Goal: Transaction & Acquisition: Purchase product/service

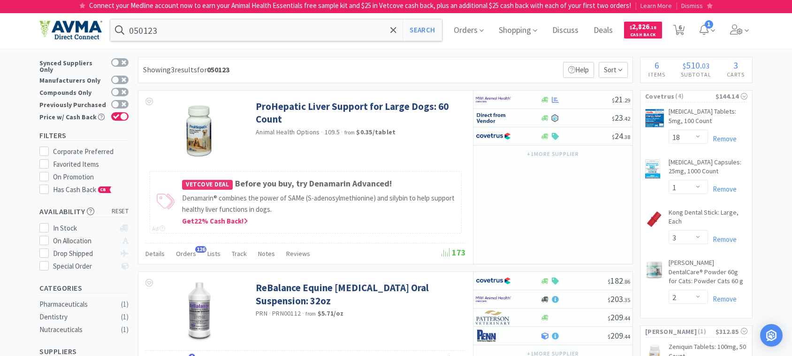
select select "18"
select select "1"
select select "3"
select select "2"
select select "1"
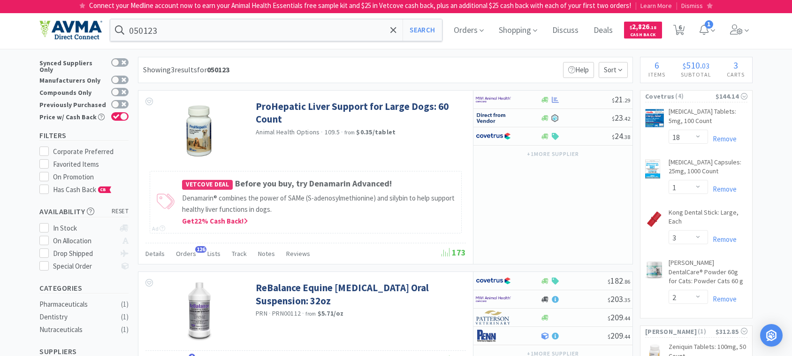
select select "12"
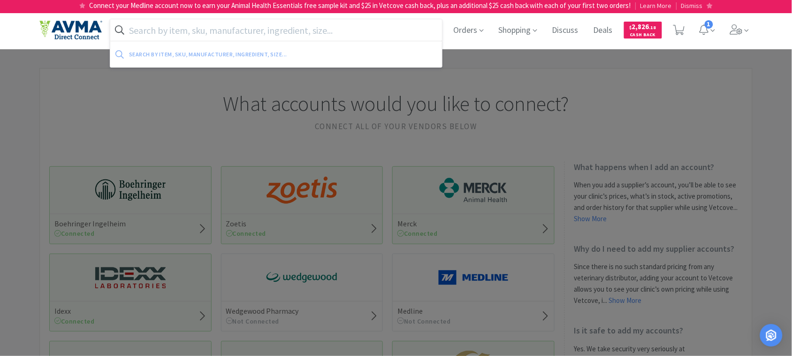
click at [194, 26] on input "text" at bounding box center [276, 30] width 332 height 22
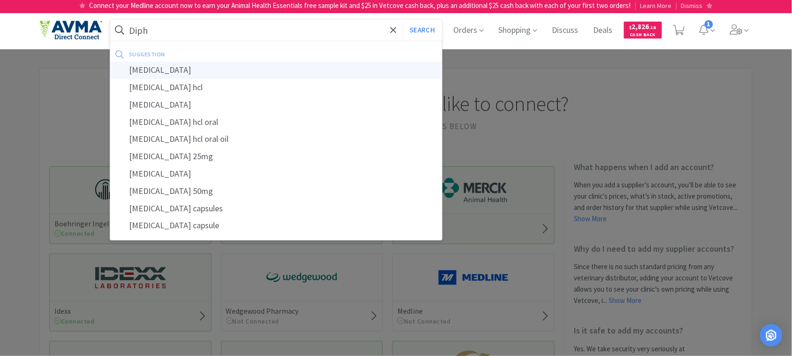
click at [191, 70] on div "[MEDICAL_DATA]" at bounding box center [276, 69] width 332 height 17
type input "[MEDICAL_DATA]"
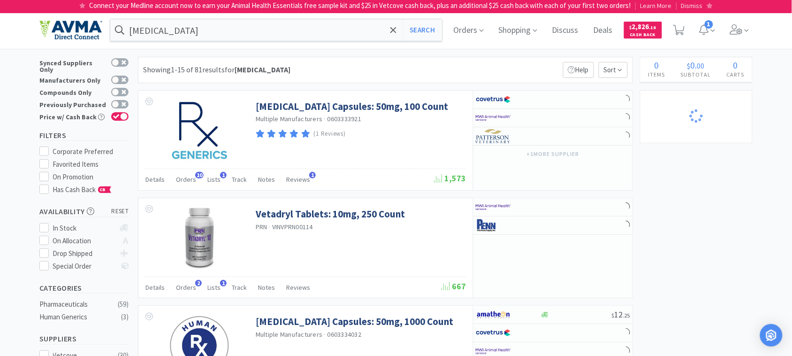
select select "1"
select select "12"
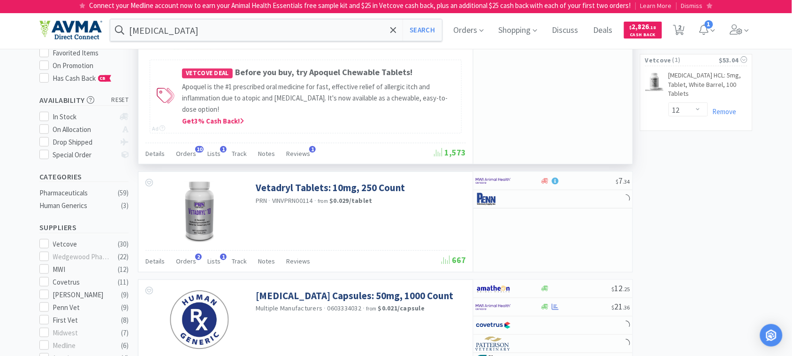
scroll to position [117, 0]
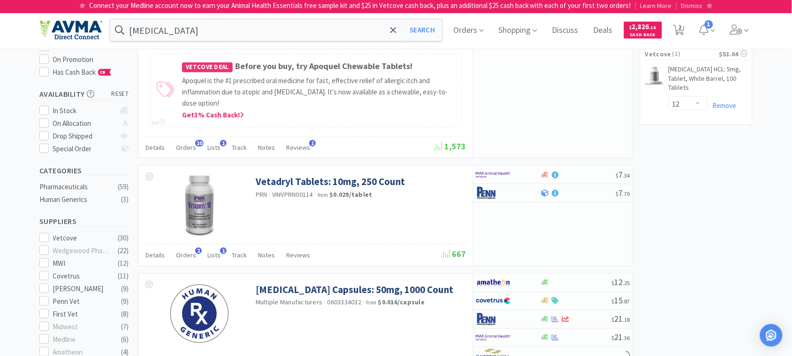
select select "18"
select select "1"
select select "3"
select select "2"
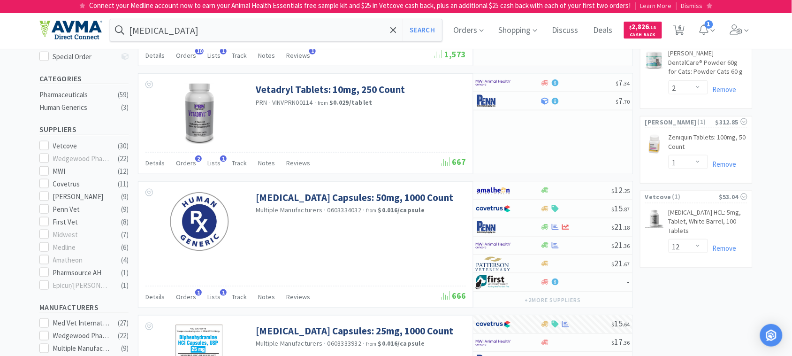
scroll to position [176, 0]
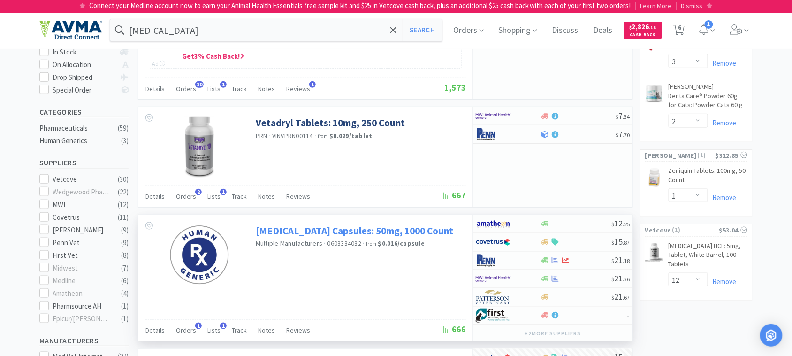
click at [351, 237] on link "[MEDICAL_DATA] Capsules: 50mg, 1000 Count" at bounding box center [355, 230] width 198 height 13
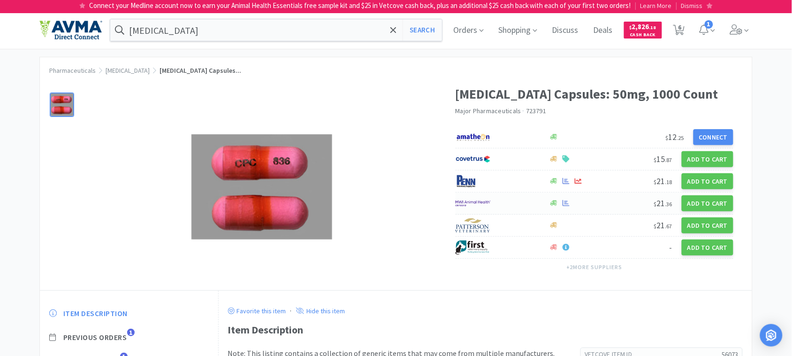
click at [479, 204] on img at bounding box center [473, 203] width 35 height 14
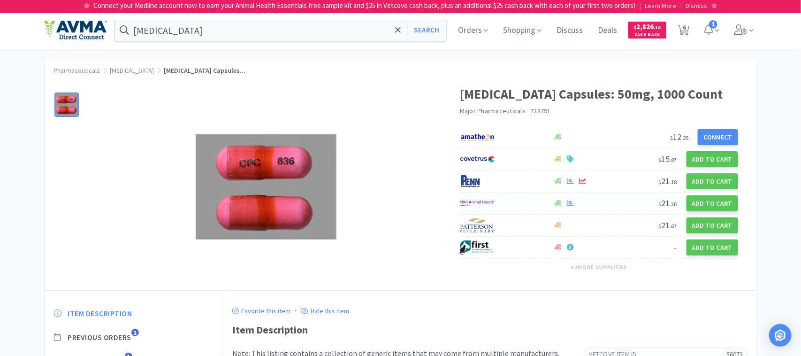
select select "1"
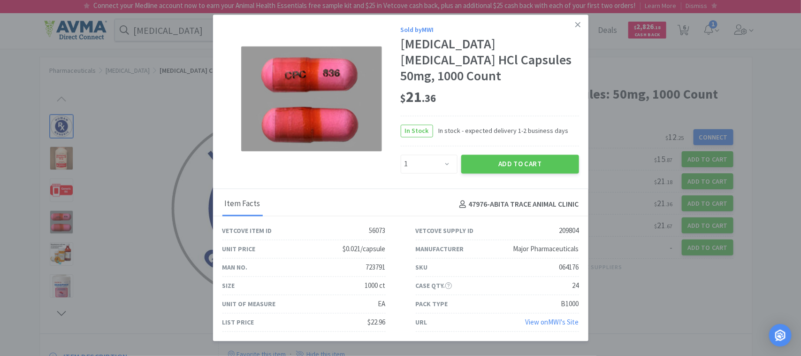
click at [573, 261] on div "064176" at bounding box center [569, 266] width 20 height 11
copy div "064176"
click at [576, 29] on icon at bounding box center [577, 25] width 5 height 8
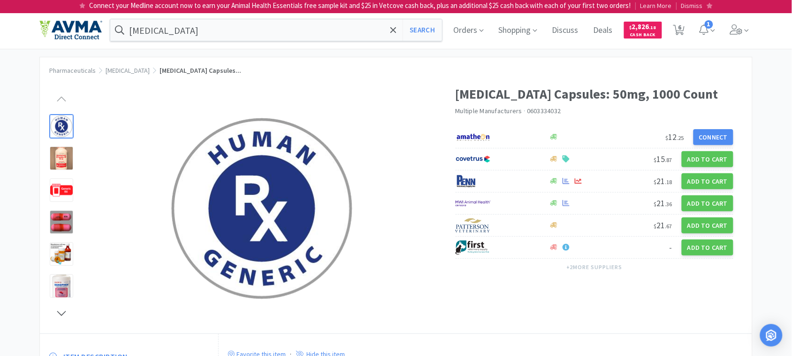
select select "18"
select select "1"
select select "3"
select select "2"
select select "1"
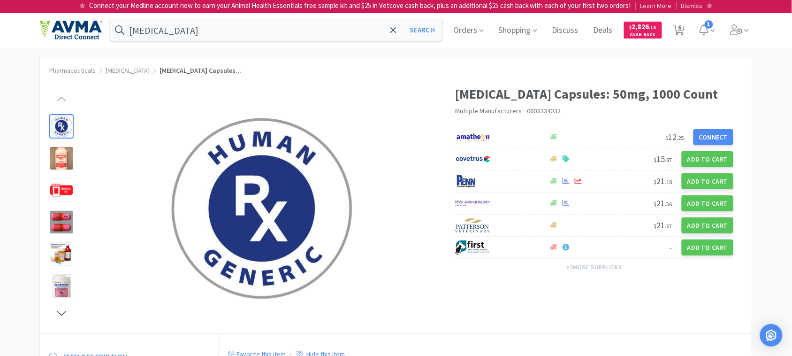
select select "12"
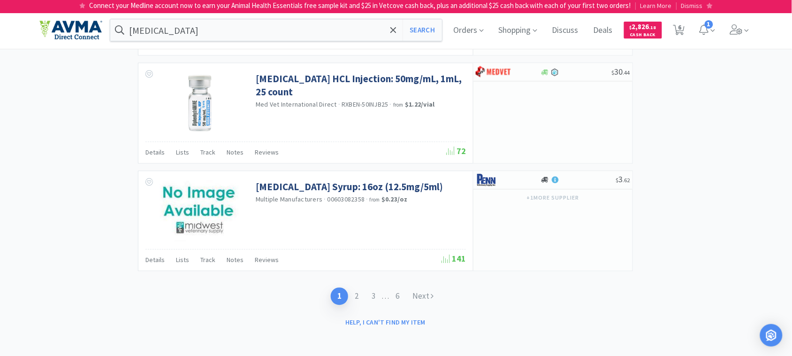
scroll to position [1615, 0]
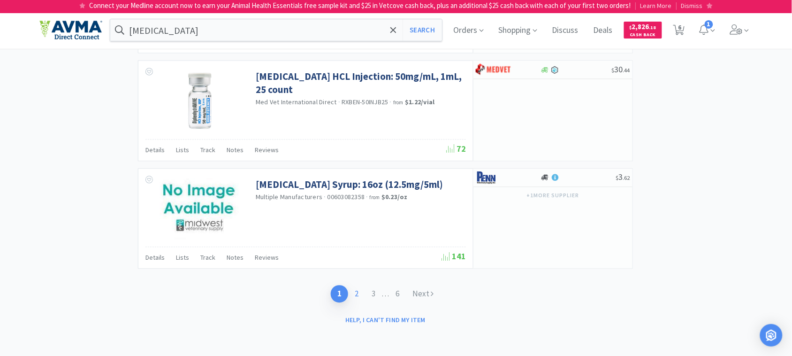
click at [357, 292] on link "2" at bounding box center [356, 293] width 17 height 17
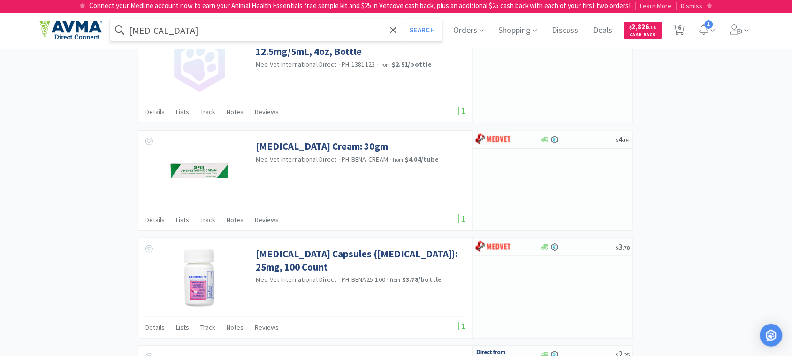
scroll to position [1232, 0]
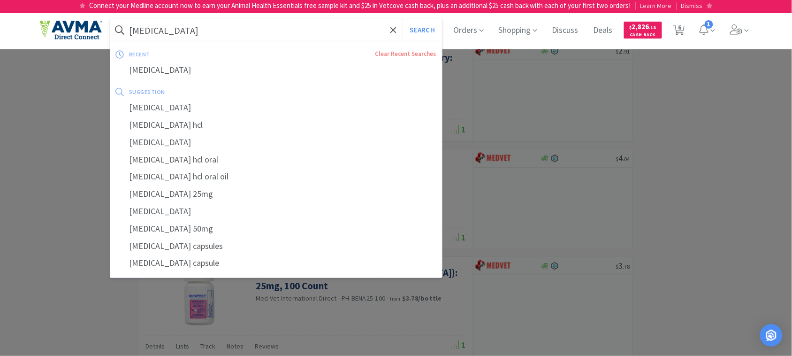
click at [236, 32] on input "[MEDICAL_DATA]" at bounding box center [276, 30] width 332 height 22
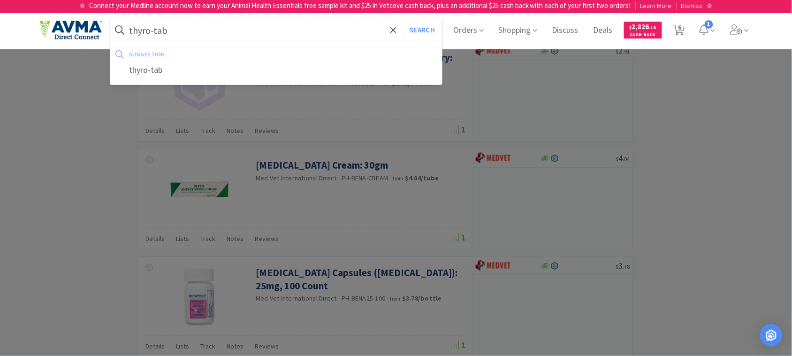
type input "thyro-tab"
click at [403, 19] on button "Search" at bounding box center [422, 30] width 39 height 22
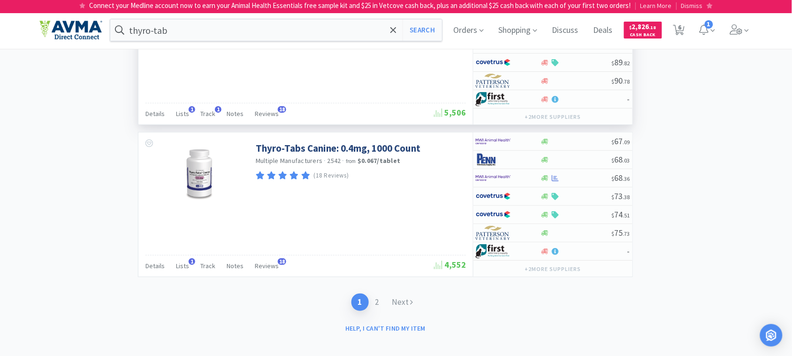
scroll to position [2128, 0]
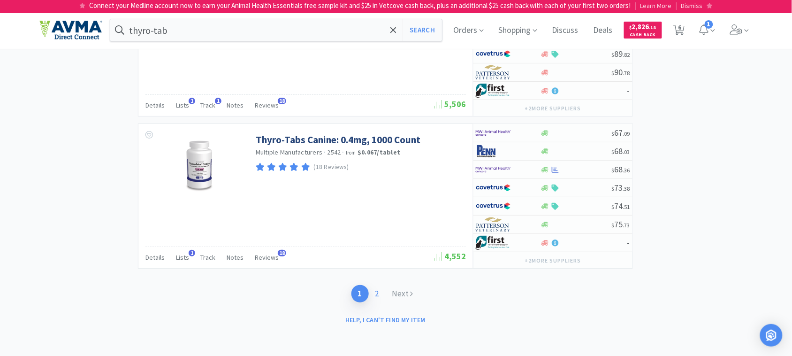
click at [378, 289] on link "2" at bounding box center [377, 293] width 17 height 17
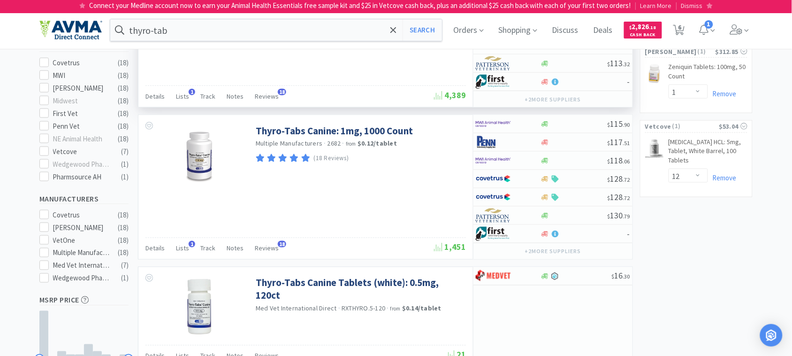
scroll to position [293, 0]
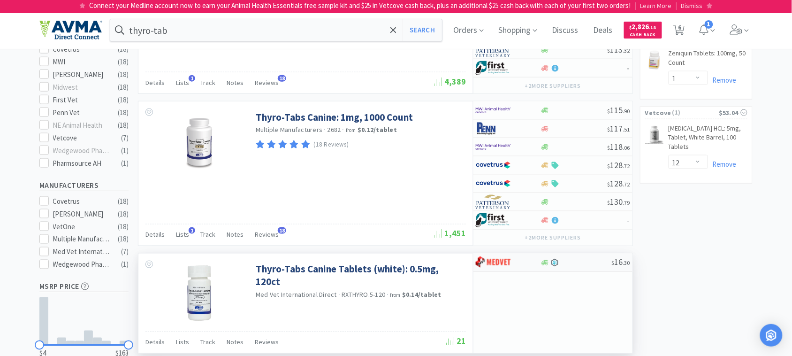
click at [491, 264] on img at bounding box center [493, 262] width 35 height 14
select select "1"
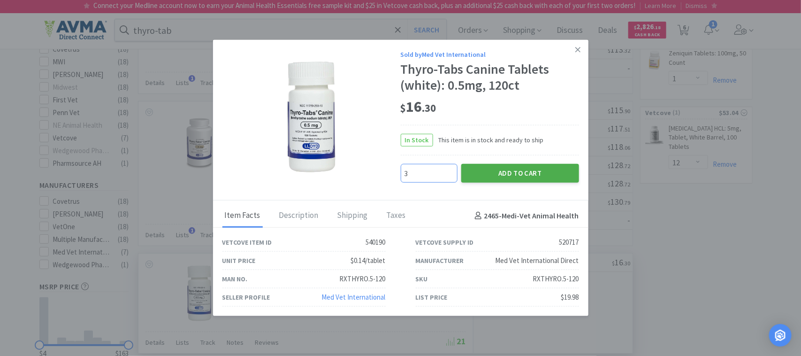
type input "3"
click at [510, 170] on button "Add to Cart" at bounding box center [520, 173] width 118 height 19
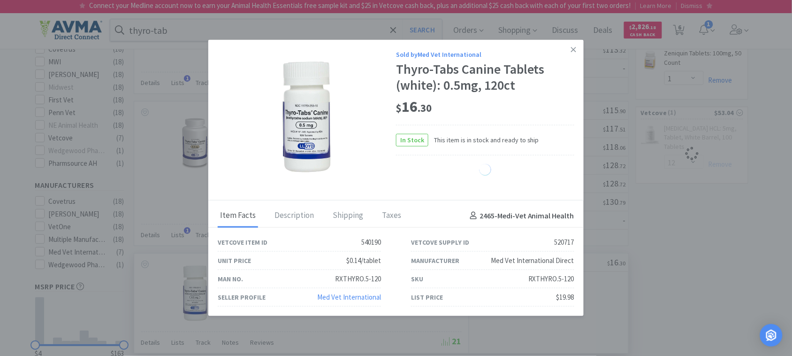
select select "3"
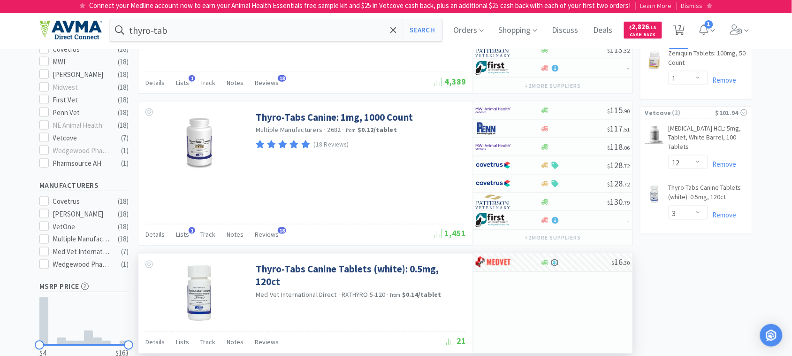
click at [680, 31] on icon at bounding box center [679, 30] width 12 height 10
select select "18"
select select "1"
select select "3"
select select "2"
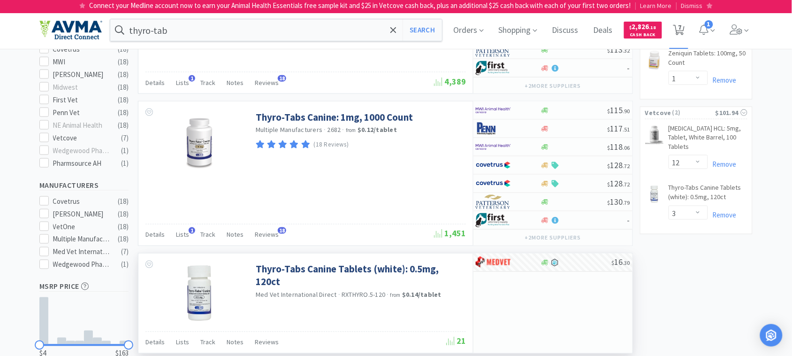
select select "1"
select select "12"
select select "3"
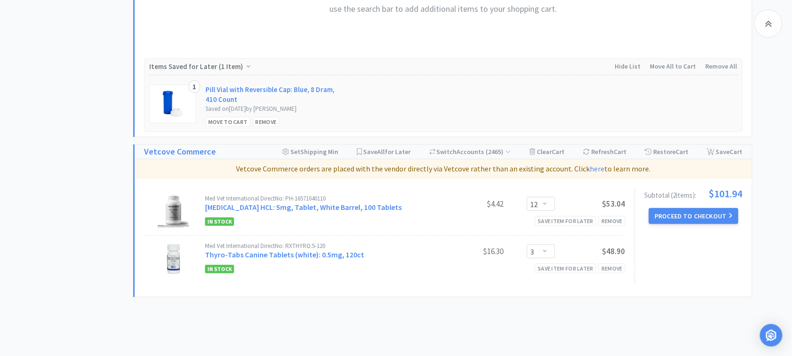
scroll to position [1056, 0]
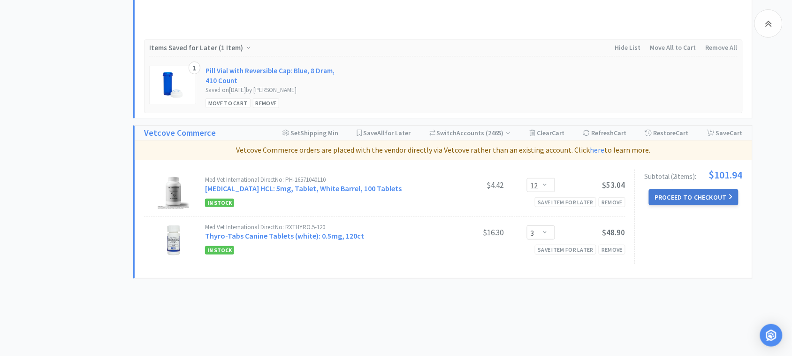
click at [695, 199] on button "Proceed to Checkout" at bounding box center [693, 197] width 89 height 16
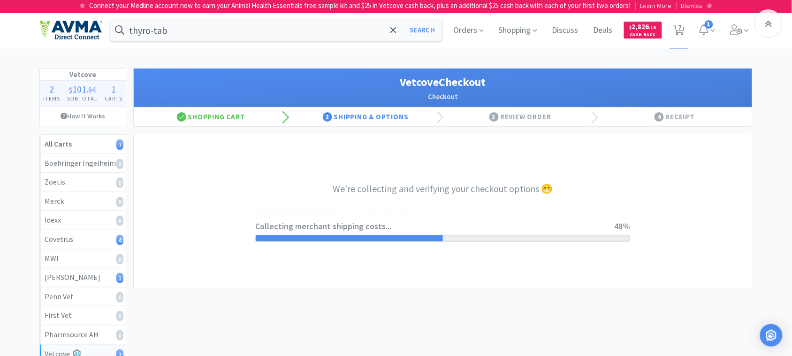
select select "2489"
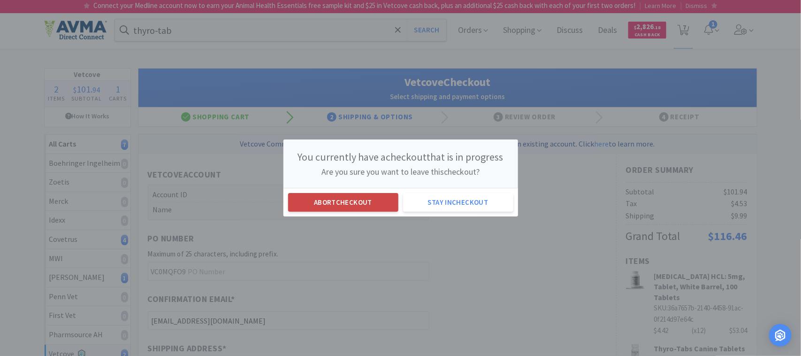
click at [345, 202] on button "Abort checkout" at bounding box center [343, 202] width 110 height 19
select select "18"
select select "1"
select select "3"
select select "2"
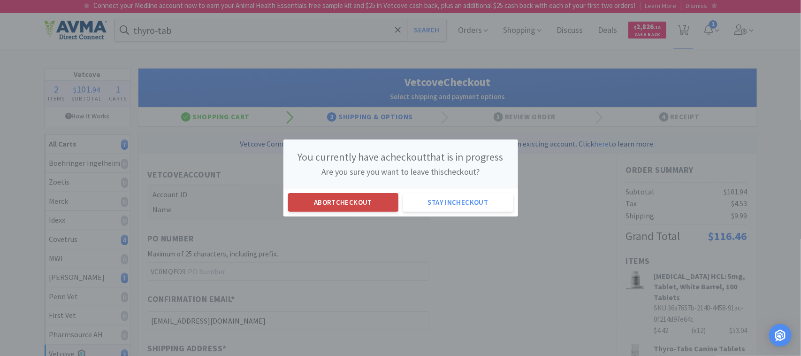
select select "1"
select select "12"
select select "3"
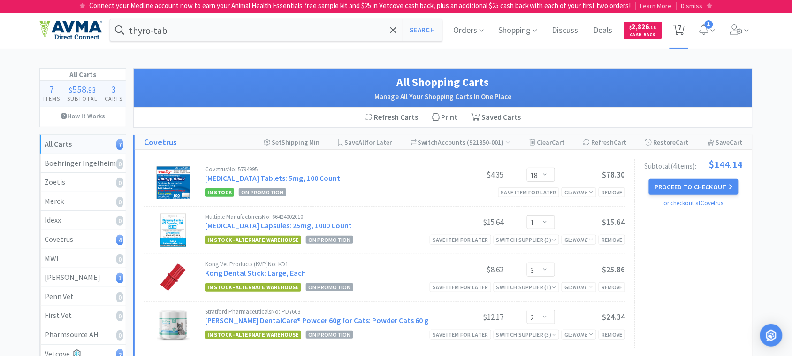
click at [679, 30] on span "7" at bounding box center [679, 27] width 3 height 38
click at [184, 30] on input "thyro-tab" at bounding box center [276, 30] width 332 height 22
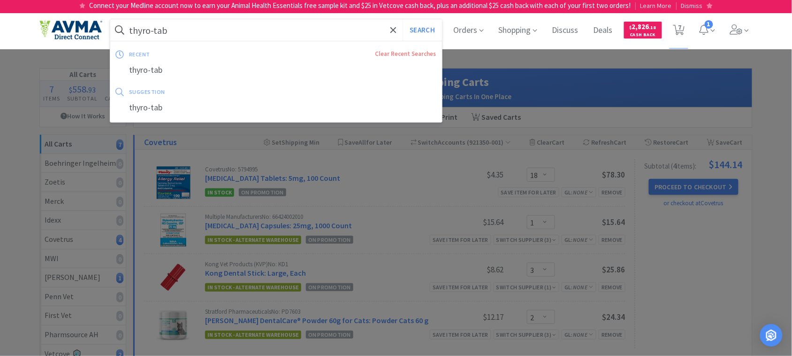
paste input "OPX4240"
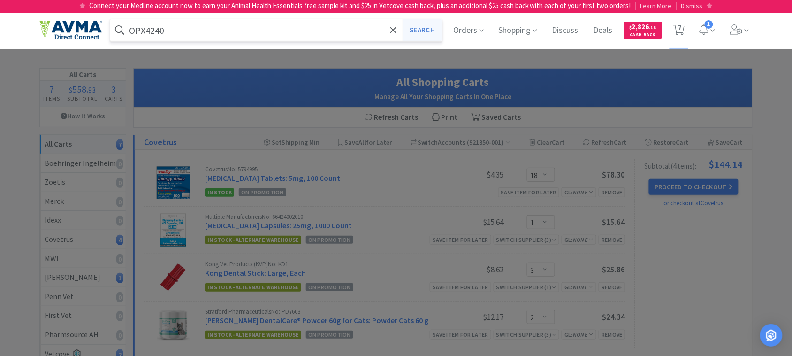
type input "OPX4240"
click at [425, 33] on button "Search" at bounding box center [422, 30] width 39 height 22
select select "18"
select select "1"
select select "3"
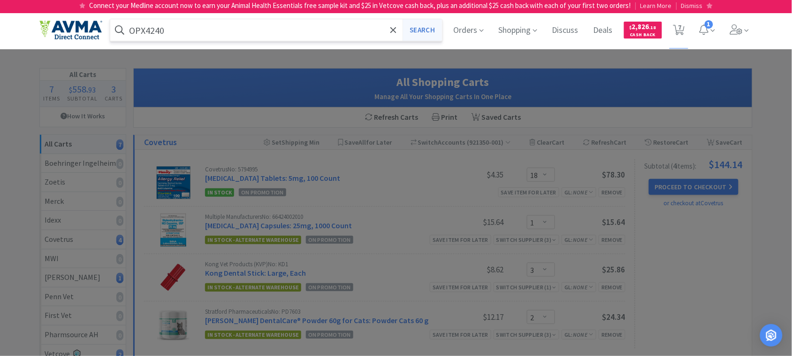
select select "2"
select select "1"
select select "12"
select select "3"
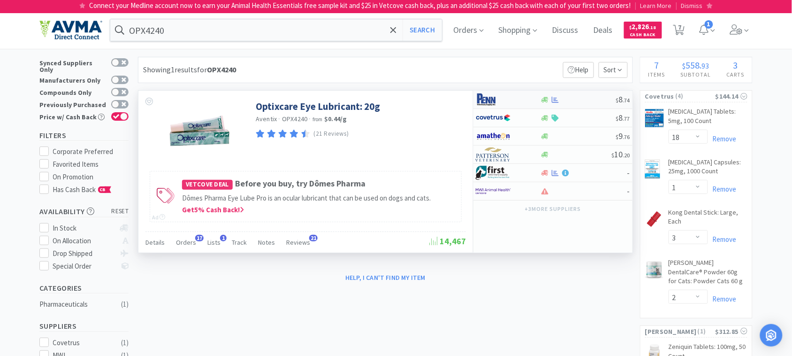
click at [488, 102] on img at bounding box center [493, 99] width 35 height 14
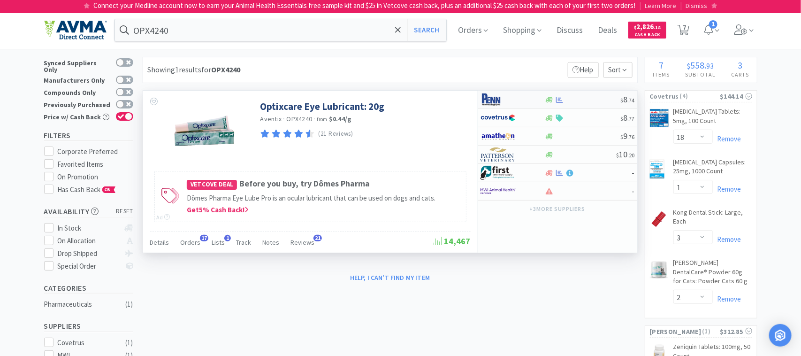
select select "1"
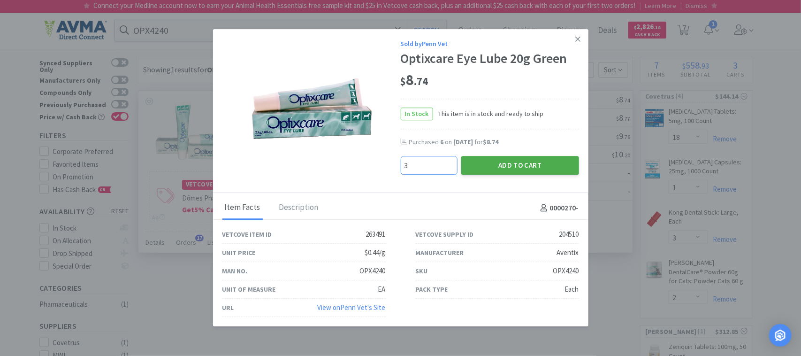
type input "3"
click at [522, 163] on button "Add to Cart" at bounding box center [520, 165] width 118 height 19
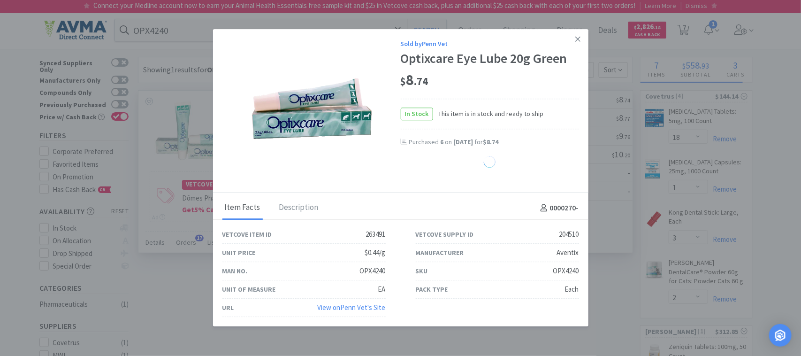
select select "3"
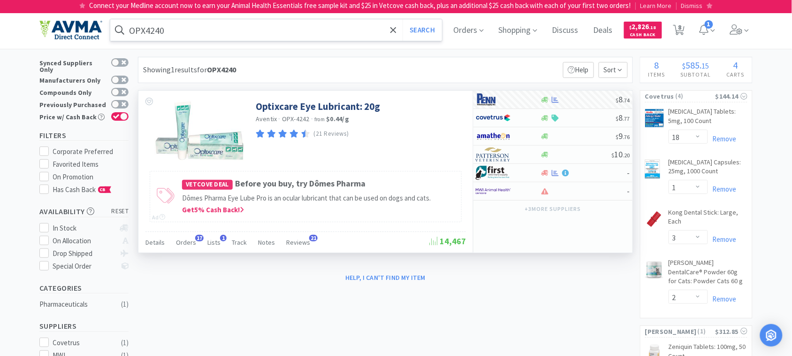
click at [182, 31] on input "OPX4240" at bounding box center [276, 30] width 332 height 22
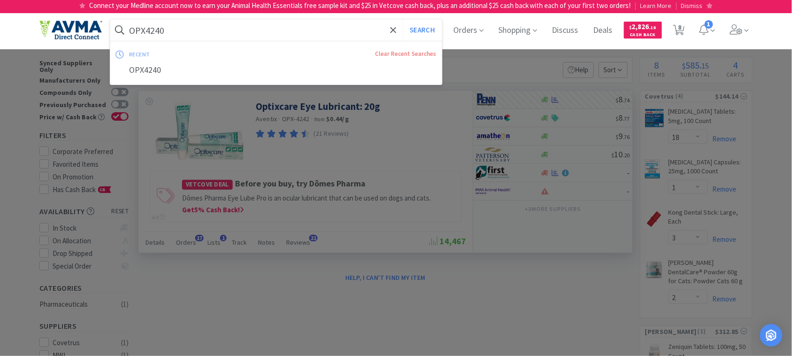
paste input "PVS616"
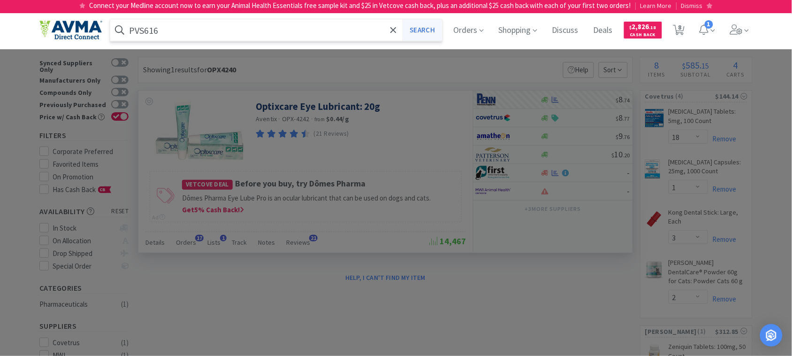
click at [432, 31] on button "Search" at bounding box center [422, 30] width 39 height 22
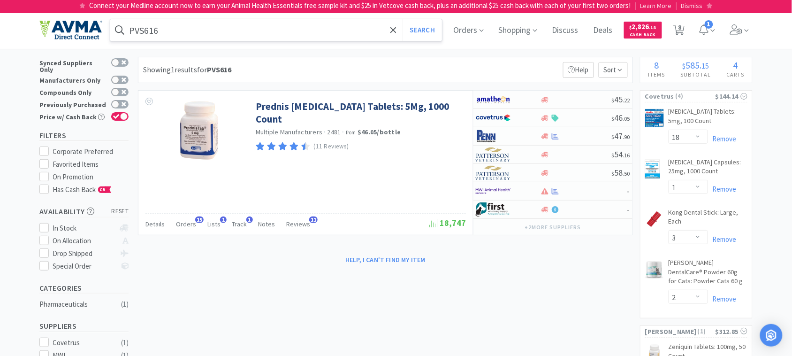
click at [194, 29] on input "PVS616" at bounding box center [276, 30] width 332 height 22
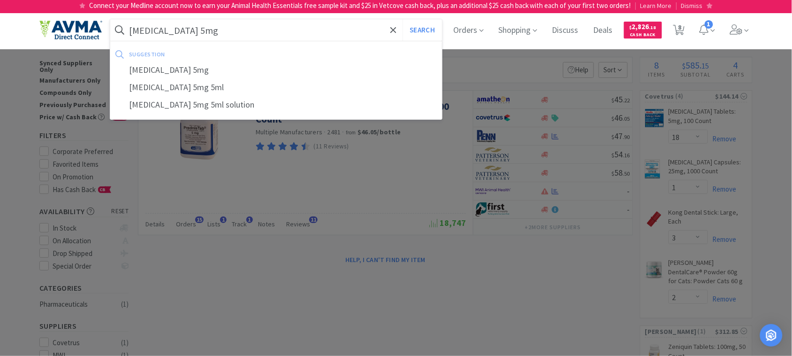
click at [403, 19] on button "Search" at bounding box center [422, 30] width 39 height 22
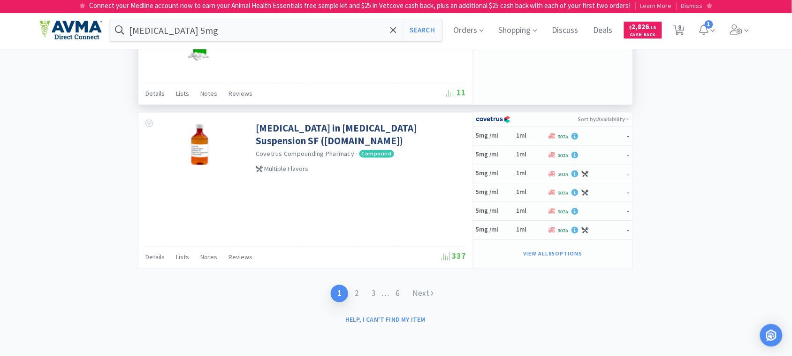
scroll to position [1546, 0]
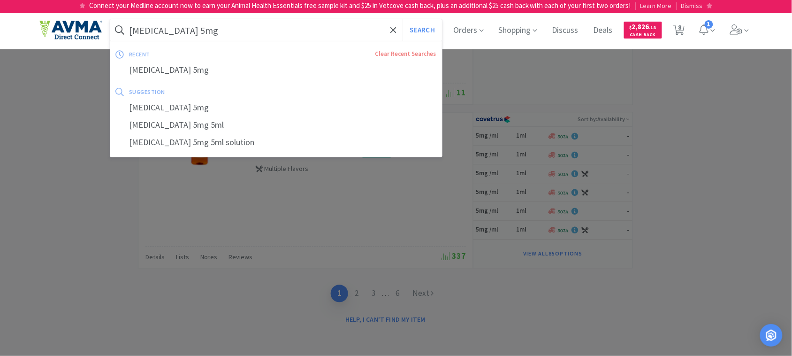
click at [205, 34] on input "[MEDICAL_DATA] 5mg" at bounding box center [276, 30] width 332 height 22
paste input "XL26036"
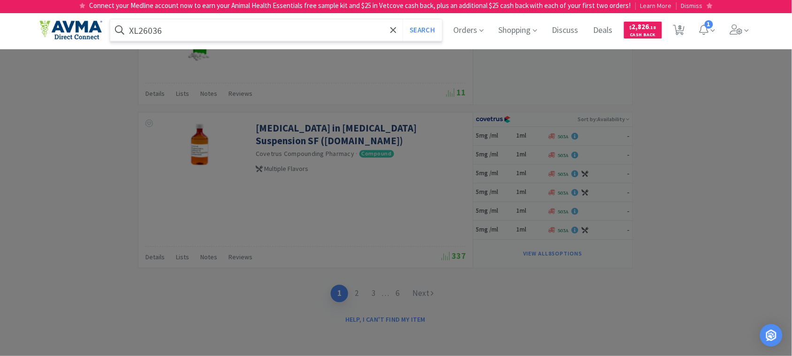
click at [403, 19] on button "Search" at bounding box center [422, 30] width 39 height 22
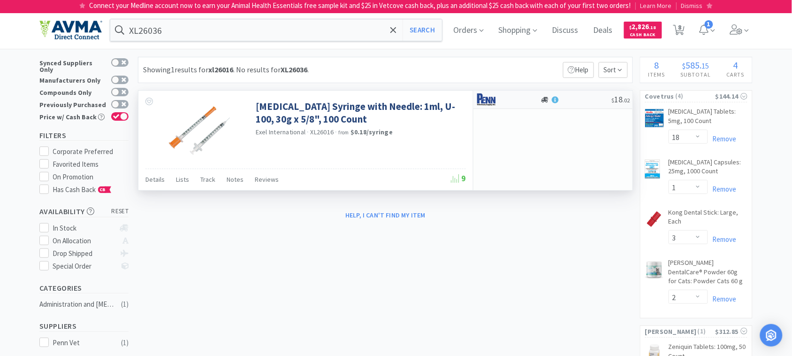
click at [484, 100] on img at bounding box center [493, 99] width 35 height 14
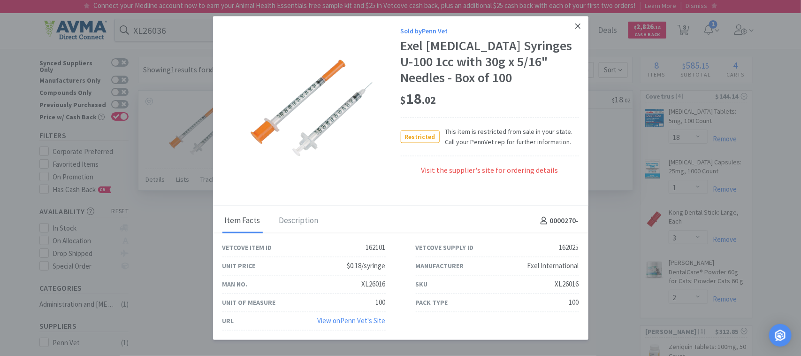
click at [576, 23] on icon at bounding box center [577, 26] width 5 height 8
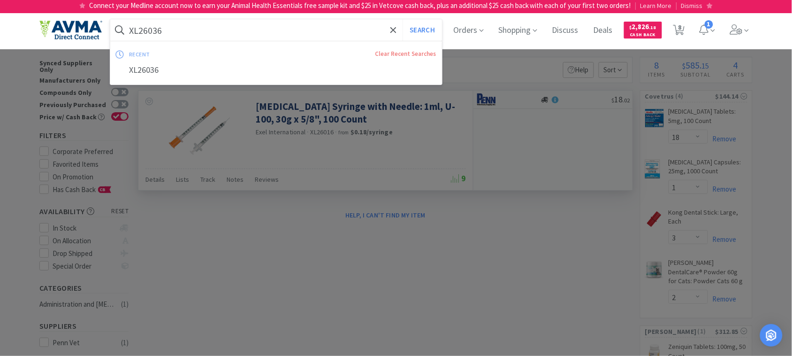
drag, startPoint x: 205, startPoint y: 23, endPoint x: 205, endPoint y: 28, distance: 5.6
click at [205, 24] on input "XL26036" at bounding box center [276, 30] width 332 height 22
paste input "Exel Comfort Point [MEDICAL_DATA] Syringe U-40 1/2 cc 29G x 1/2, 100/Box 2603"
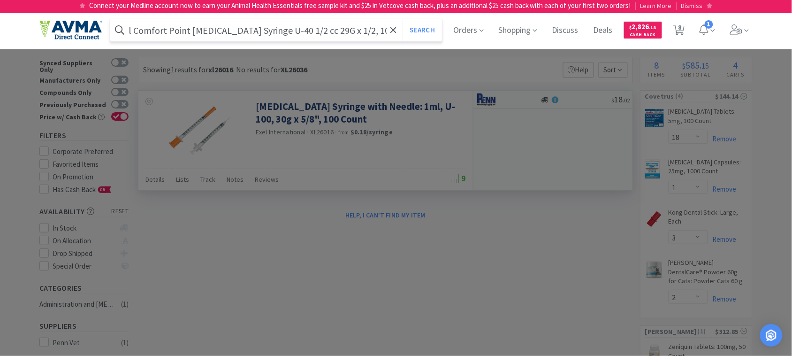
type input "Exel Comfort Point [MEDICAL_DATA] Syringe U-40 1/2 cc 29G x 1/2, 100/Box 2603"
click at [403, 19] on button "Search" at bounding box center [422, 30] width 39 height 22
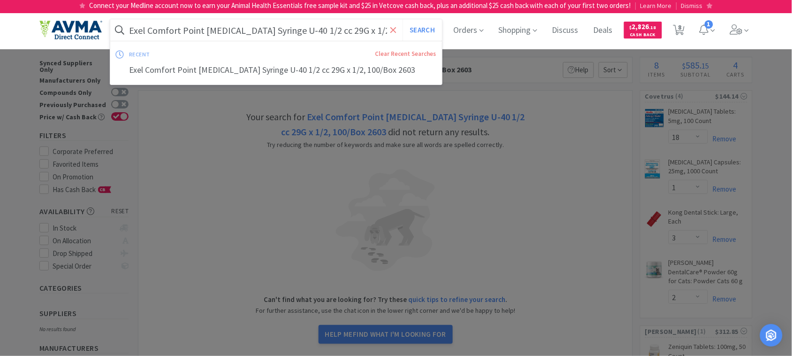
click at [392, 29] on span at bounding box center [393, 30] width 11 height 20
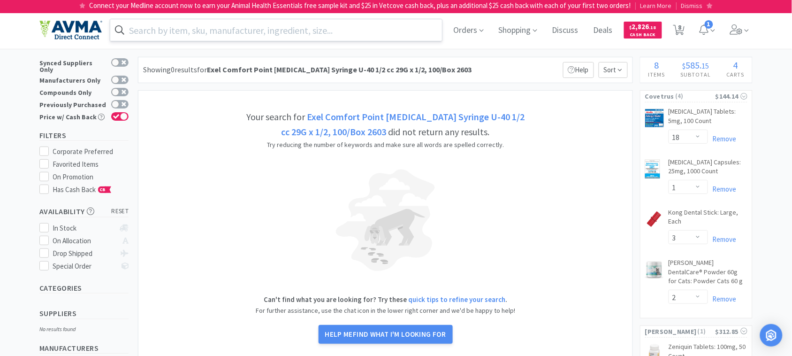
click at [475, 77] on div at bounding box center [396, 178] width 792 height 356
click at [303, 28] on input "text" at bounding box center [276, 30] width 332 height 22
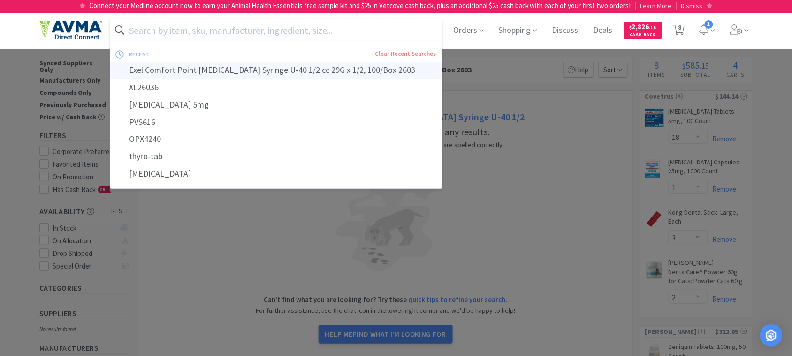
click at [275, 68] on div "Exel Comfort Point [MEDICAL_DATA] Syringe U-40 1/2 cc 29G x 1/2, 100/Box 2603" at bounding box center [276, 69] width 332 height 17
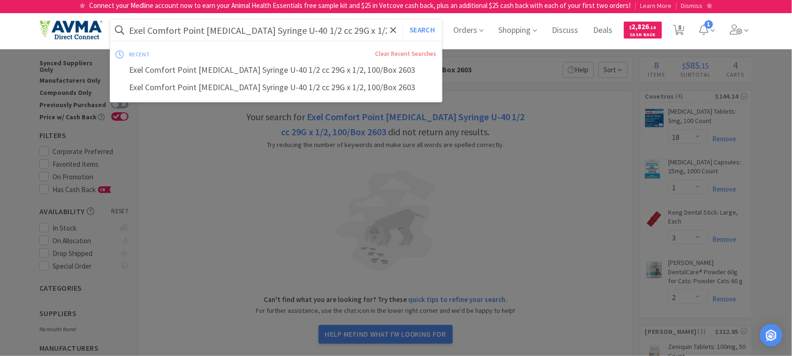
click at [384, 28] on input "Exel Comfort Point [MEDICAL_DATA] Syringe U-40 1/2 cc 29G x 1/2, 100/Box 2603" at bounding box center [276, 30] width 332 height 22
click at [386, 29] on input "Exel Comfort Point [MEDICAL_DATA] Syringe U-40 1/2 cc 29G x 1/2, 100/Box 2603" at bounding box center [276, 30] width 332 height 22
click at [403, 19] on button "Search" at bounding box center [422, 30] width 39 height 22
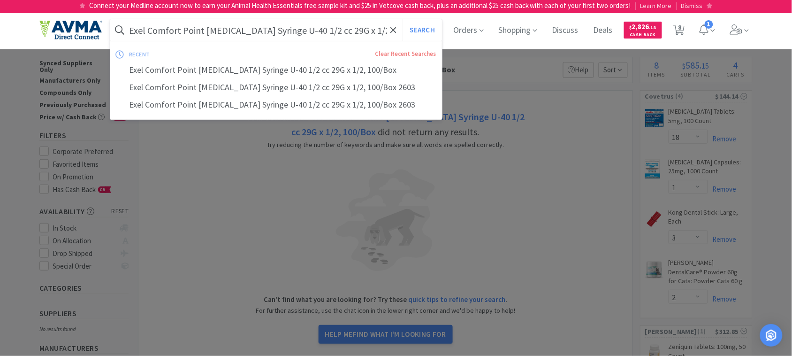
click at [388, 29] on input "Exel Comfort Point [MEDICAL_DATA] Syringe U-40 1/2 cc 29G x 1/2, 100/Box" at bounding box center [276, 30] width 332 height 22
click at [388, 28] on input "Exel Comfort Point [MEDICAL_DATA] Syringe U-40 1/2 cc 29G x 1/2, 100/Box" at bounding box center [276, 30] width 332 height 22
click at [403, 19] on button "Search" at bounding box center [422, 30] width 39 height 22
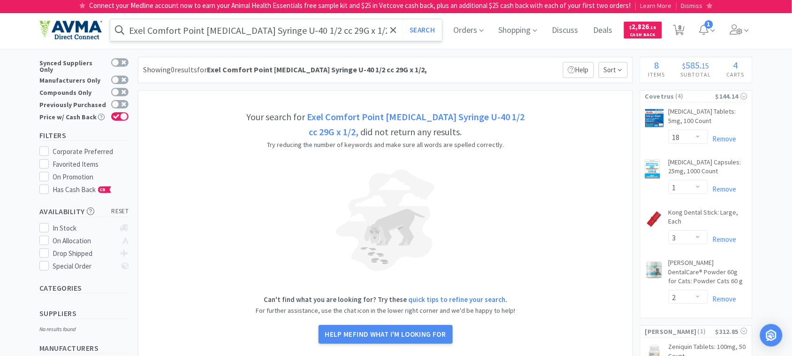
click at [354, 34] on input "Exel Comfort Point [MEDICAL_DATA] Syringe U-40 1/2 cc 29G x 1/2," at bounding box center [276, 30] width 332 height 22
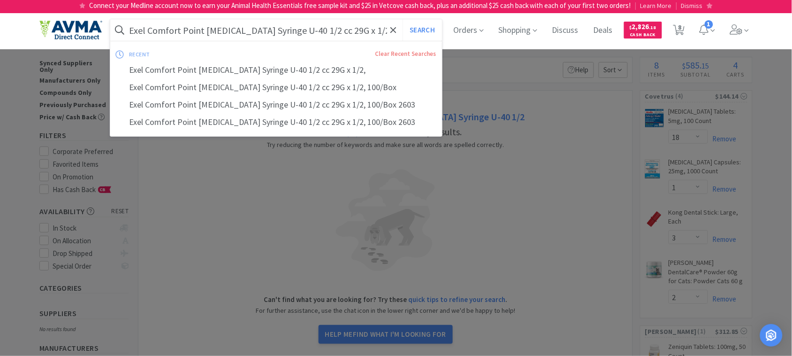
click at [368, 19] on input "Exel Comfort Point [MEDICAL_DATA] Syringe U-40 1/2 cc 29G x 1/2," at bounding box center [276, 30] width 332 height 22
click at [403, 19] on button "Search" at bounding box center [422, 30] width 39 height 22
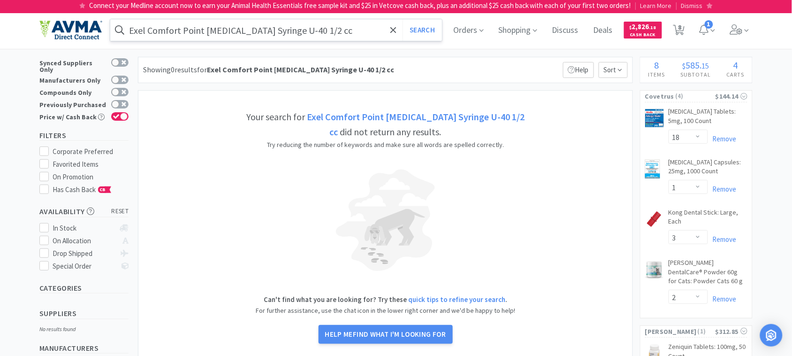
click at [206, 29] on input "Exel Comfort Point [MEDICAL_DATA] Syringe U-40 1/2 cc" at bounding box center [276, 30] width 332 height 22
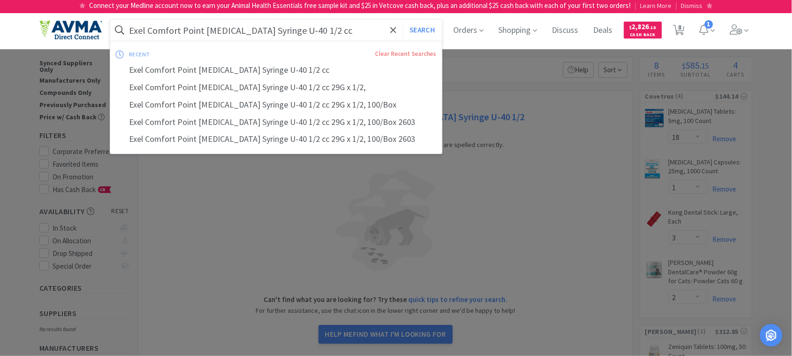
click at [207, 32] on input "Exel Comfort Point [MEDICAL_DATA] Syringe U-40 1/2 cc" at bounding box center [276, 30] width 332 height 22
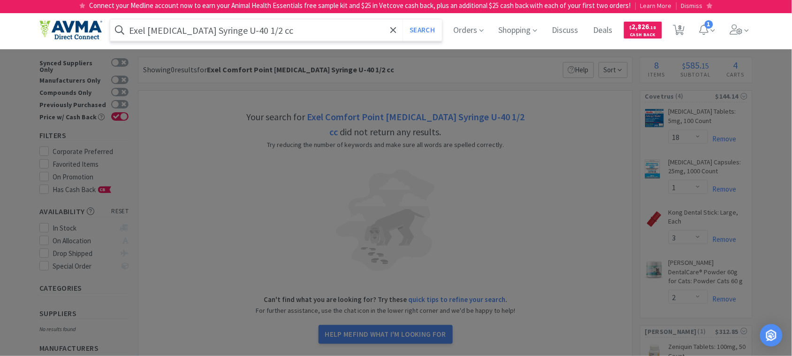
type input "Exel [MEDICAL_DATA] Syringe U-40 1/2 cc"
click at [403, 19] on button "Search" at bounding box center [422, 30] width 39 height 22
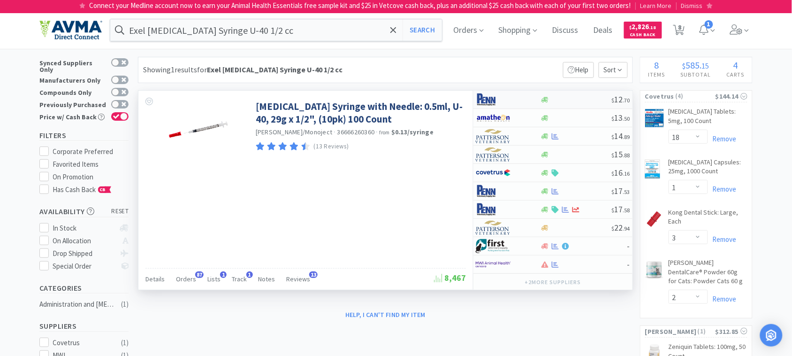
click at [485, 98] on img at bounding box center [493, 99] width 35 height 14
select select "1"
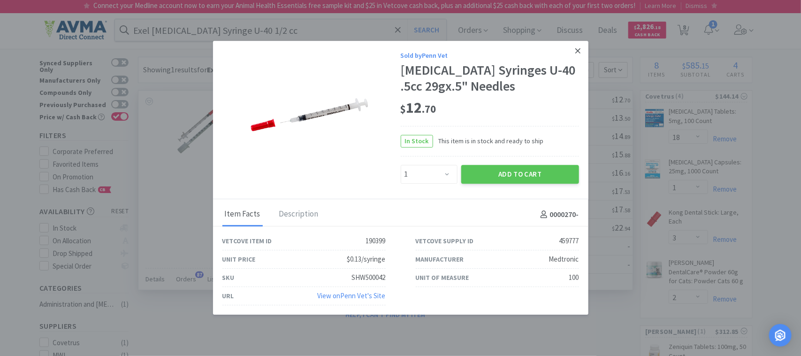
click at [577, 53] on icon at bounding box center [577, 50] width 5 height 8
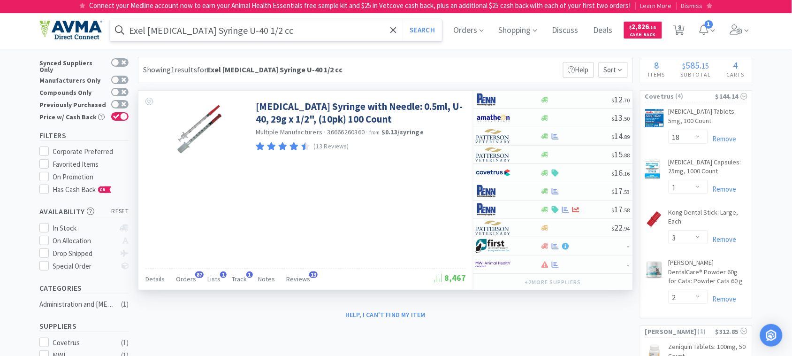
click at [296, 36] on input "Exel [MEDICAL_DATA] Syringe U-40 1/2 cc" at bounding box center [276, 30] width 332 height 22
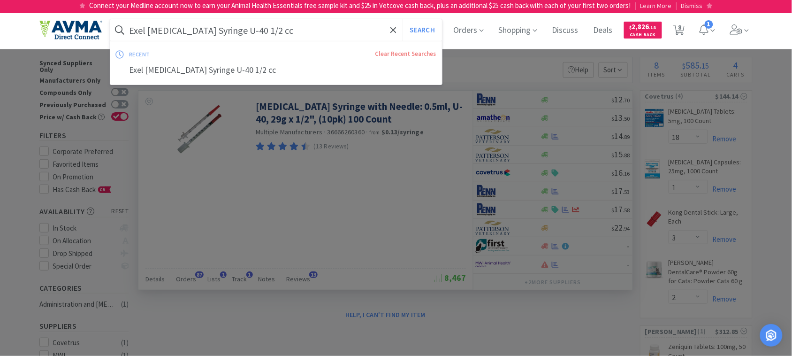
paste input "10043"
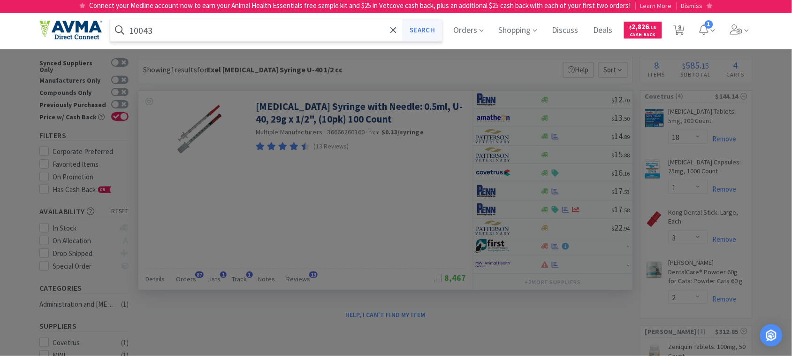
click at [423, 30] on button "Search" at bounding box center [422, 30] width 39 height 22
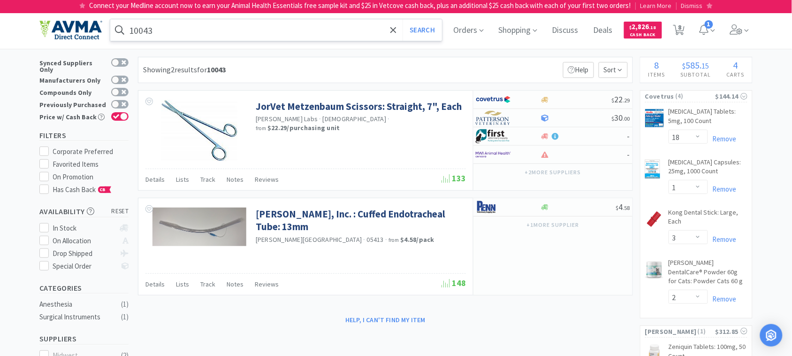
click at [170, 27] on input "10043" at bounding box center [276, 30] width 332 height 22
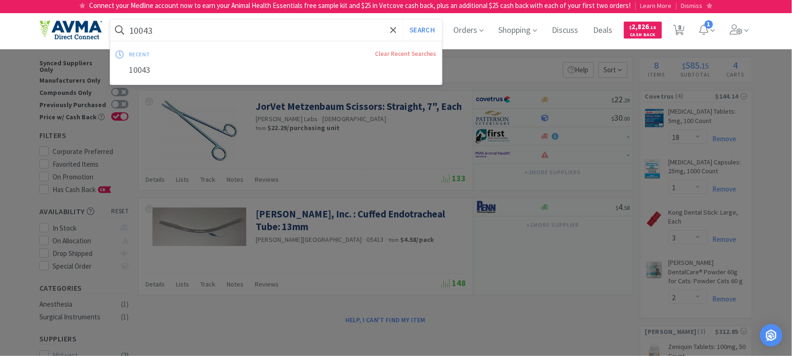
paste input "XL26036"
click at [430, 29] on button "Search" at bounding box center [422, 30] width 39 height 22
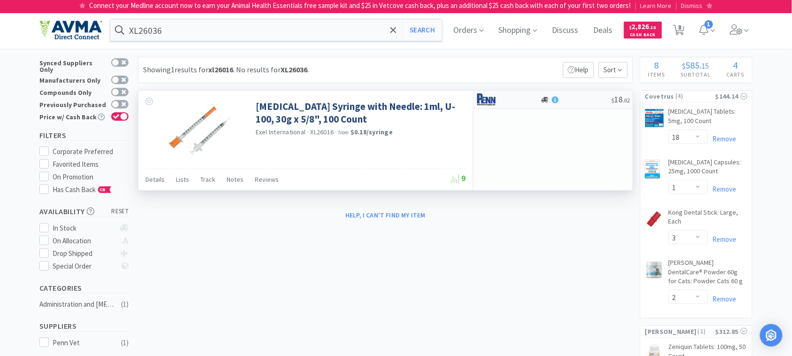
click at [494, 99] on img at bounding box center [493, 99] width 35 height 14
click at [265, 34] on input "XL26036" at bounding box center [276, 30] width 332 height 22
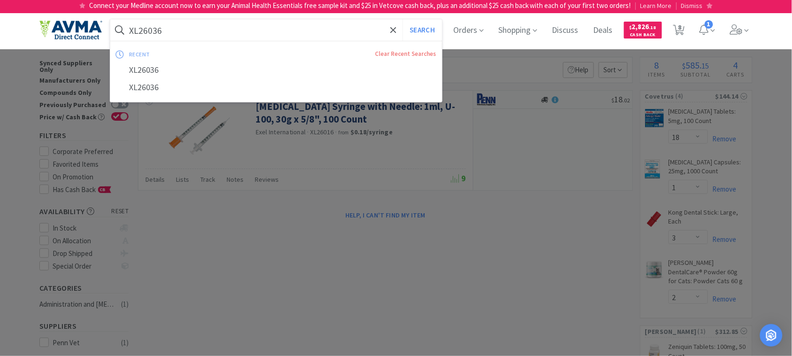
paste input "Exel Comfort Point [MEDICAL_DATA] Syringe U-40 1/2 cc 29G x 1/2"
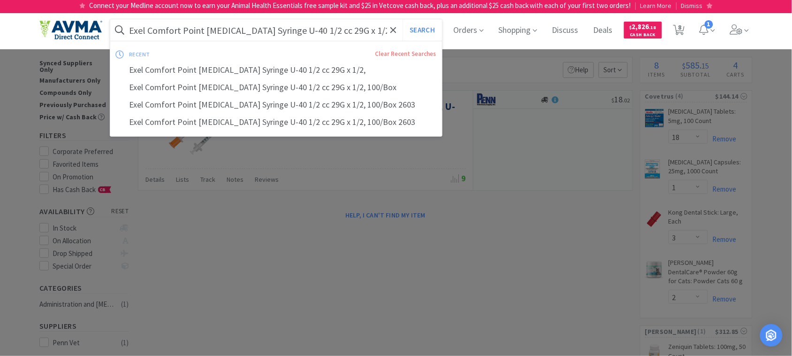
click at [152, 30] on input "Exel Comfort Point [MEDICAL_DATA] Syringe U-40 1/2 cc 29G x 1/2" at bounding box center [276, 30] width 332 height 22
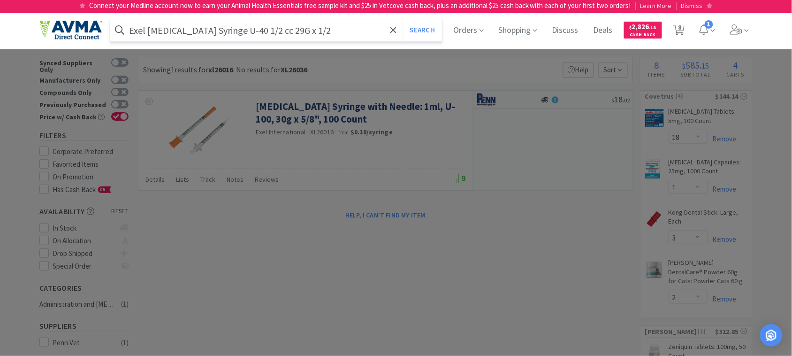
type input "Exel [MEDICAL_DATA] Syringe U-40 1/2 cc 29G x 1/2"
click at [403, 19] on button "Search" at bounding box center [422, 30] width 39 height 22
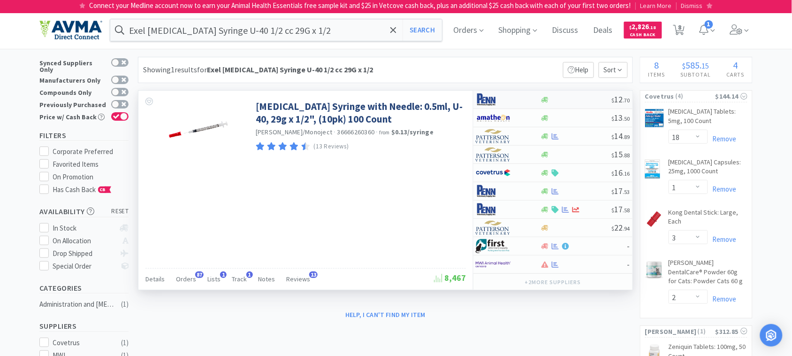
click at [487, 100] on img at bounding box center [493, 99] width 35 height 14
select select "1"
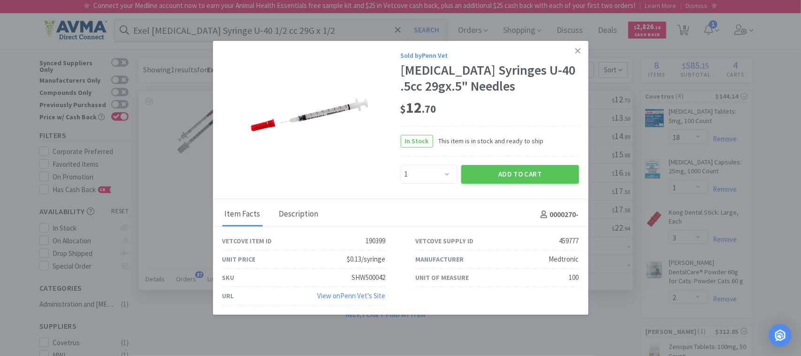
click at [296, 213] on div "Description" at bounding box center [299, 214] width 44 height 23
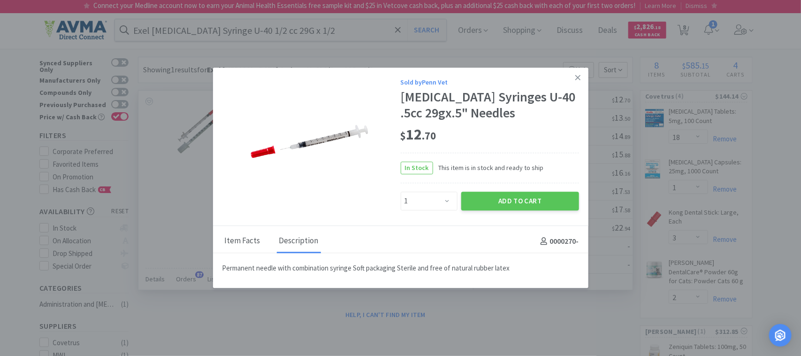
click at [252, 235] on div "Item Facts" at bounding box center [242, 240] width 40 height 23
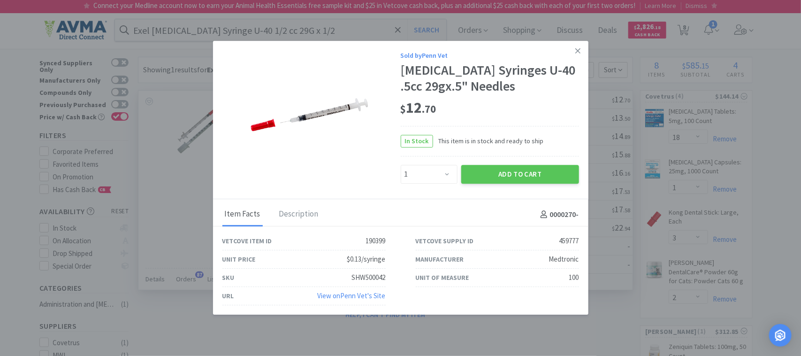
click at [566, 241] on div "459777" at bounding box center [569, 241] width 20 height 11
copy div "459777"
click at [575, 49] on link at bounding box center [578, 51] width 16 height 20
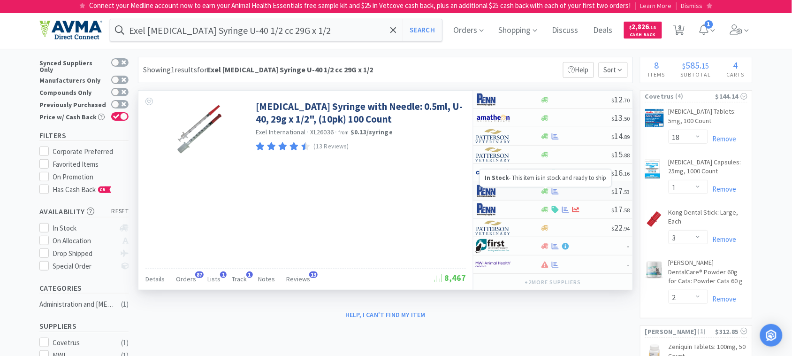
click at [542, 192] on icon at bounding box center [544, 191] width 7 height 6
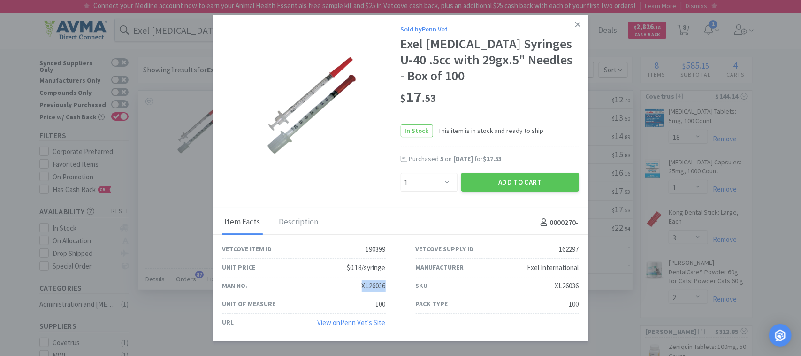
drag, startPoint x: 388, startPoint y: 286, endPoint x: 354, endPoint y: 289, distance: 34.3
click at [354, 289] on div "Man No. XL26036" at bounding box center [303, 286] width 193 height 18
copy div "XL26036"
drag, startPoint x: 580, startPoint y: 252, endPoint x: 559, endPoint y: 253, distance: 21.1
click at [559, 253] on div "Vetcove Supply ID 162297" at bounding box center [497, 249] width 193 height 18
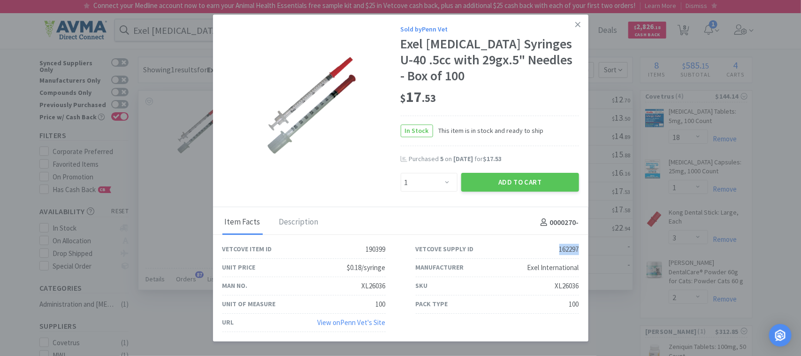
copy div "162297"
click at [451, 181] on select "Enter Quantity 1 2 3 4 5 6 7 8 9 10 11 12 13 14 15 16 17 18 19 20 Enter Quantity" at bounding box center [429, 182] width 57 height 19
select select "5"
click at [401, 173] on select "Enter Quantity 1 2 3 4 5 6 7 8 9 10 11 12 13 14 15 16 17 18 19 20 Enter Quantity" at bounding box center [429, 182] width 57 height 19
click at [524, 183] on button "Add to Cart" at bounding box center [520, 182] width 118 height 19
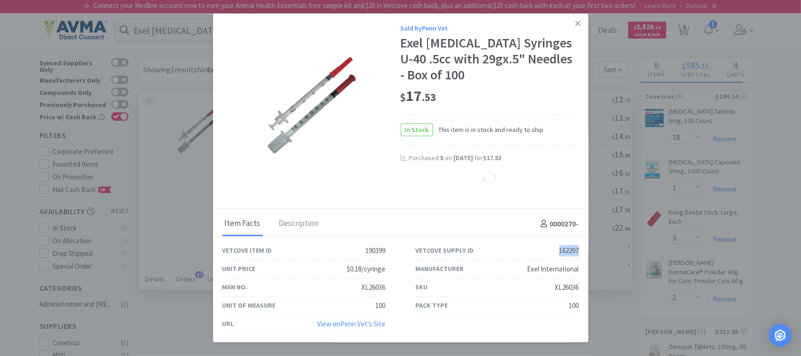
select select "5"
select select "3"
